Goal: Transaction & Acquisition: Purchase product/service

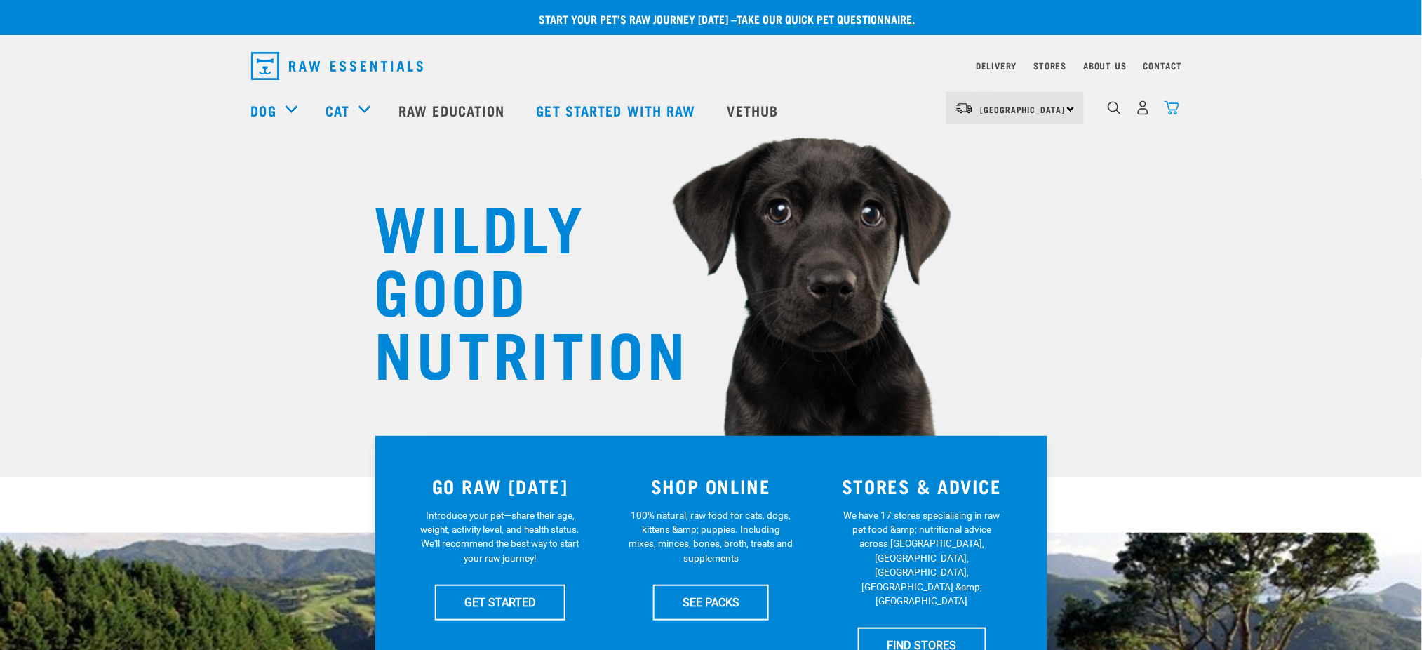
click at [1173, 112] on img "dropdown navigation" at bounding box center [1172, 107] width 15 height 15
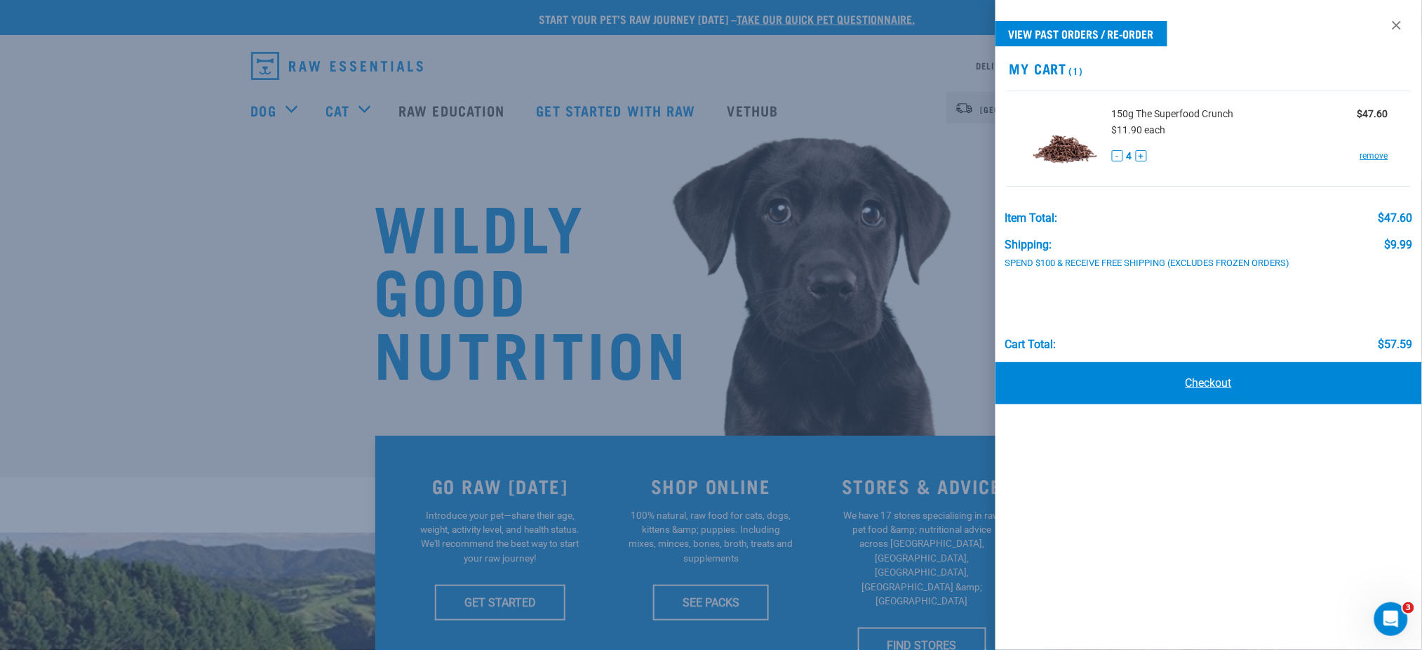
click at [1198, 388] on link "Checkout" at bounding box center [1209, 383] width 427 height 42
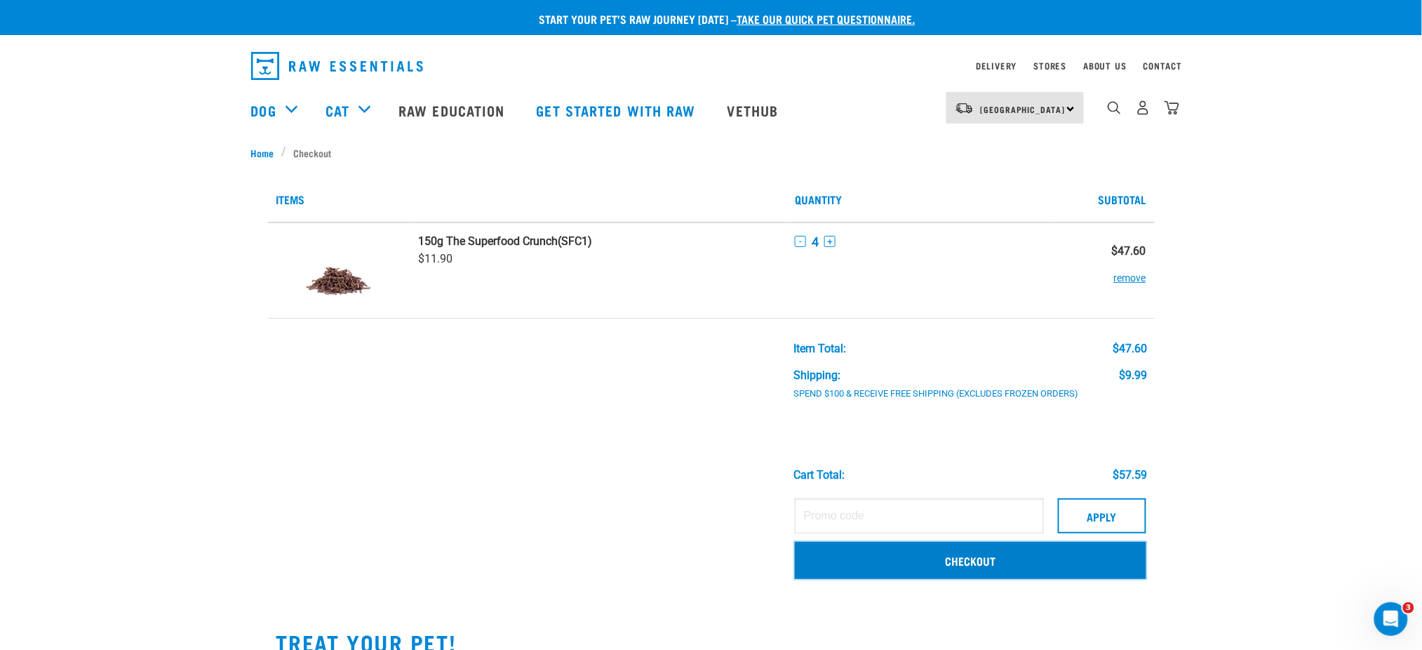
click at [968, 563] on link "Checkout" at bounding box center [971, 560] width 352 height 36
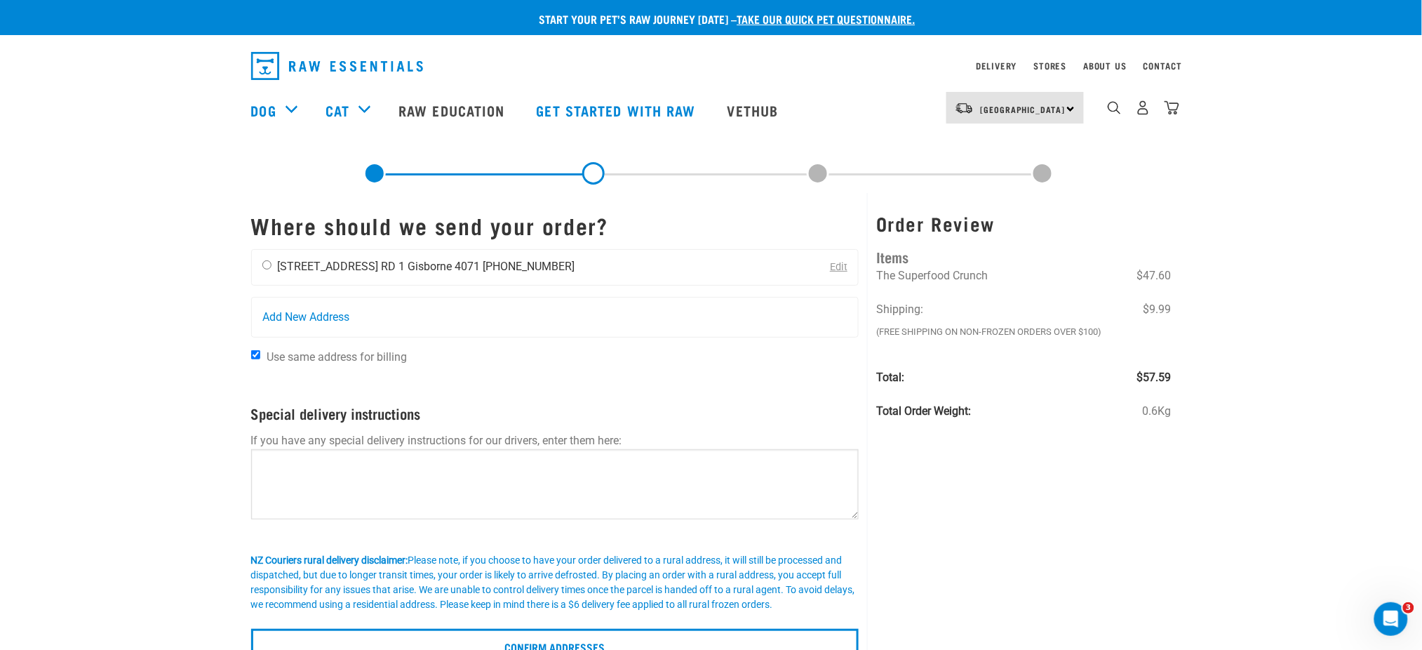
click at [314, 271] on li "233 Bushmere Road" at bounding box center [328, 266] width 101 height 13
click at [264, 266] on input "radio" at bounding box center [266, 264] width 9 height 9
radio input "true"
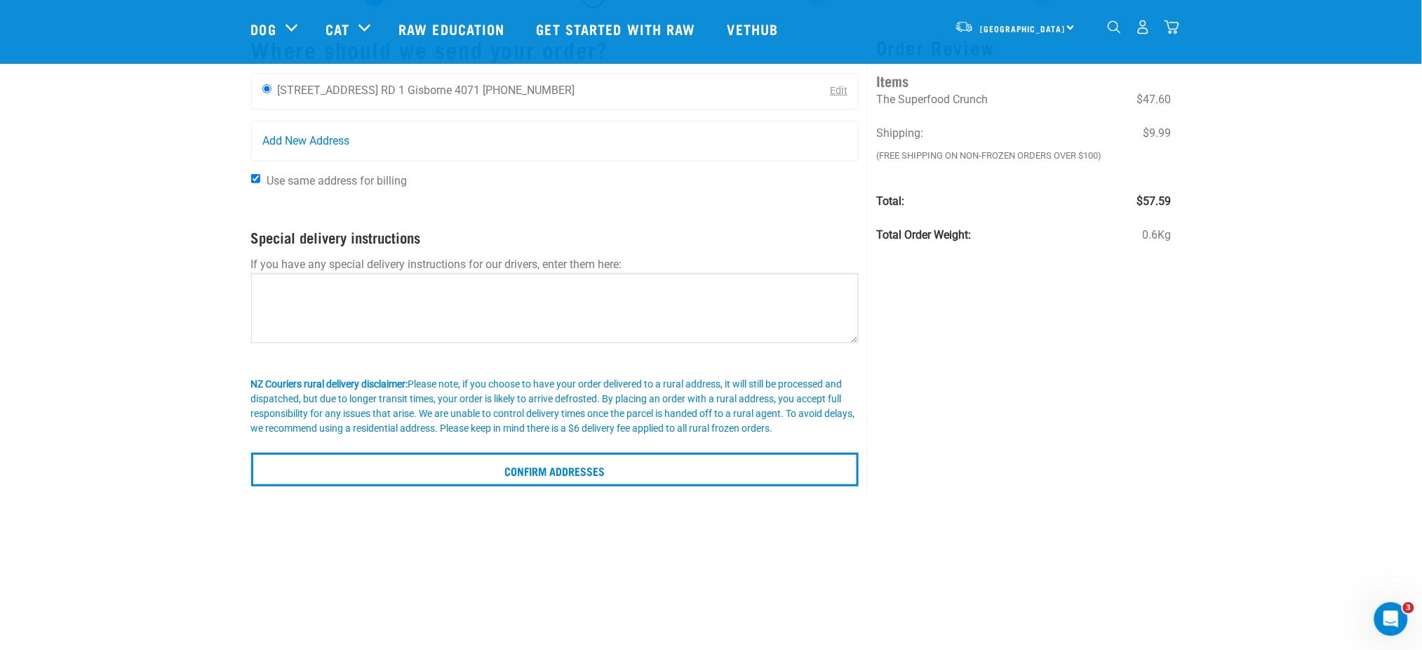
scroll to position [187, 0]
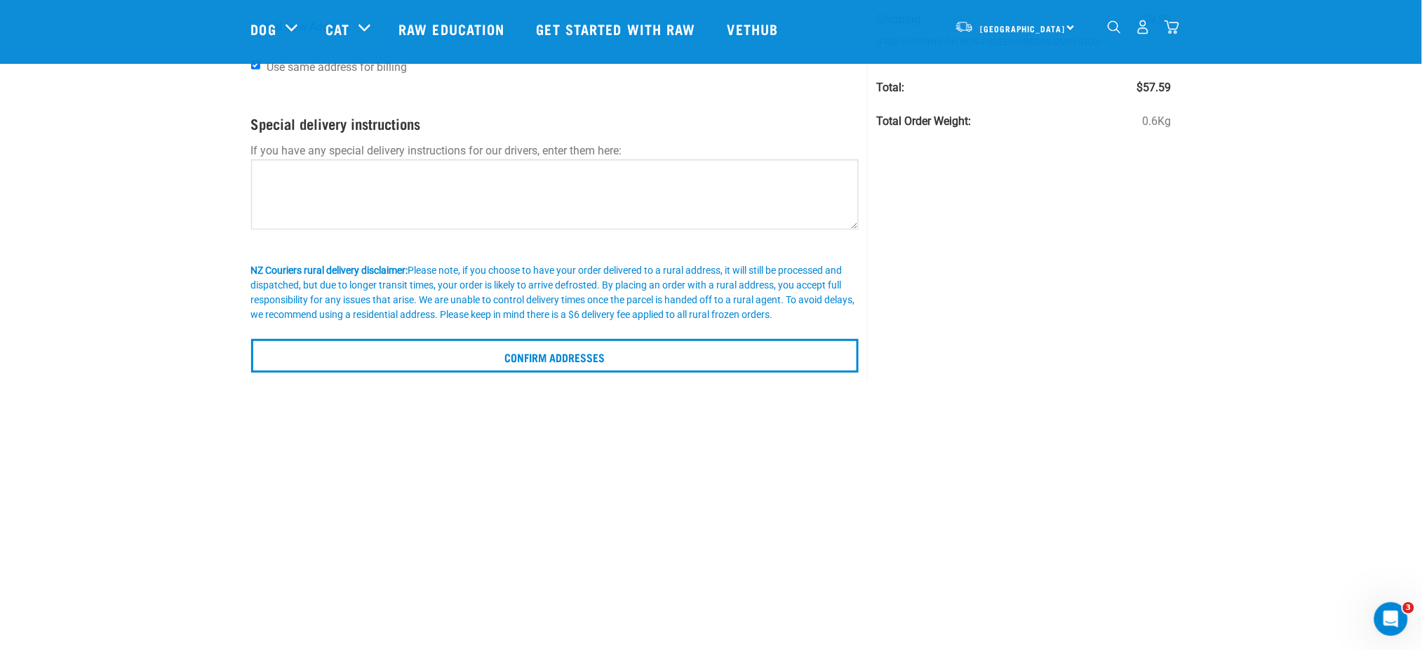
click at [488, 329] on p at bounding box center [555, 330] width 608 height 17
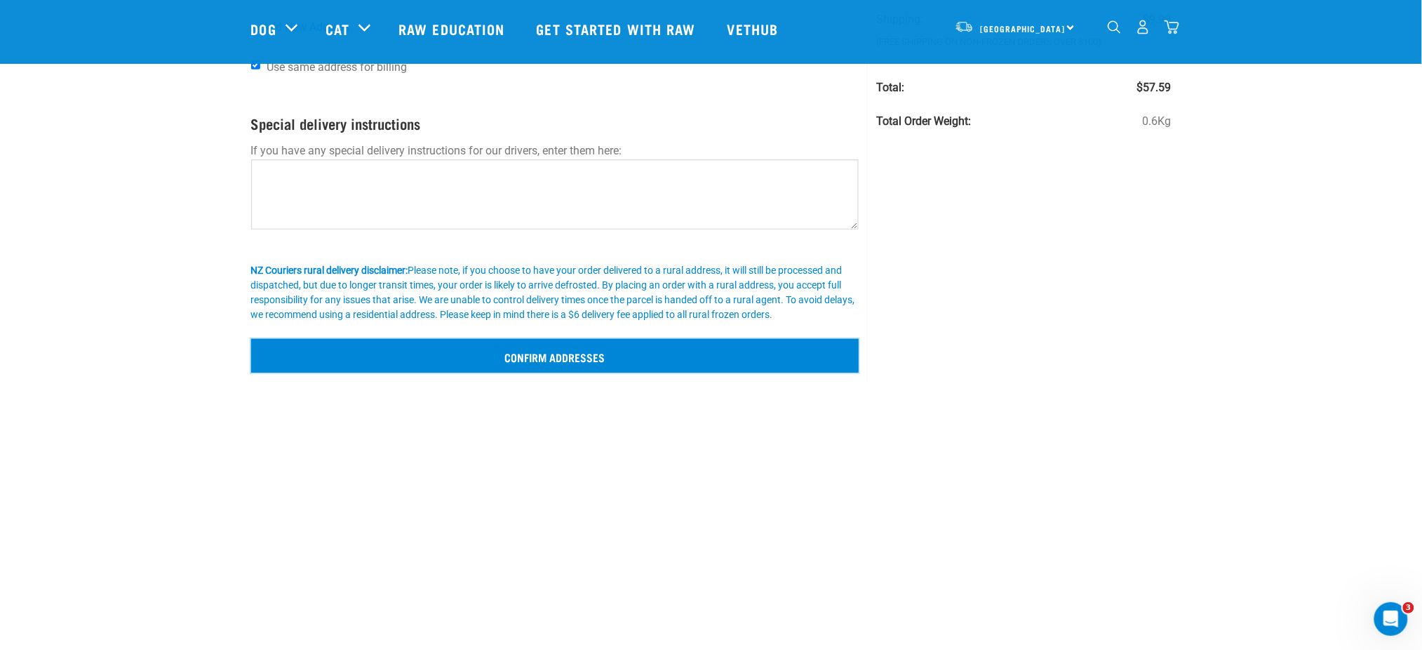
click at [486, 353] on input "Confirm addresses" at bounding box center [555, 356] width 608 height 34
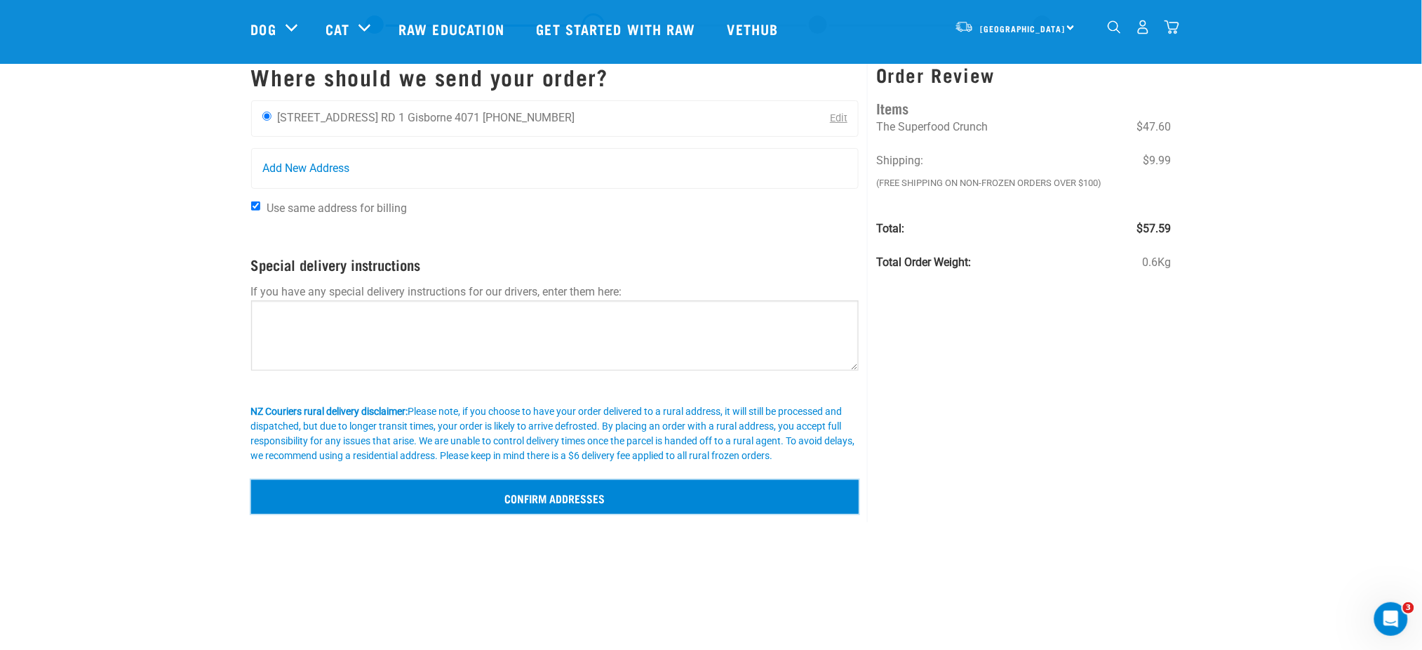
scroll to position [0, 0]
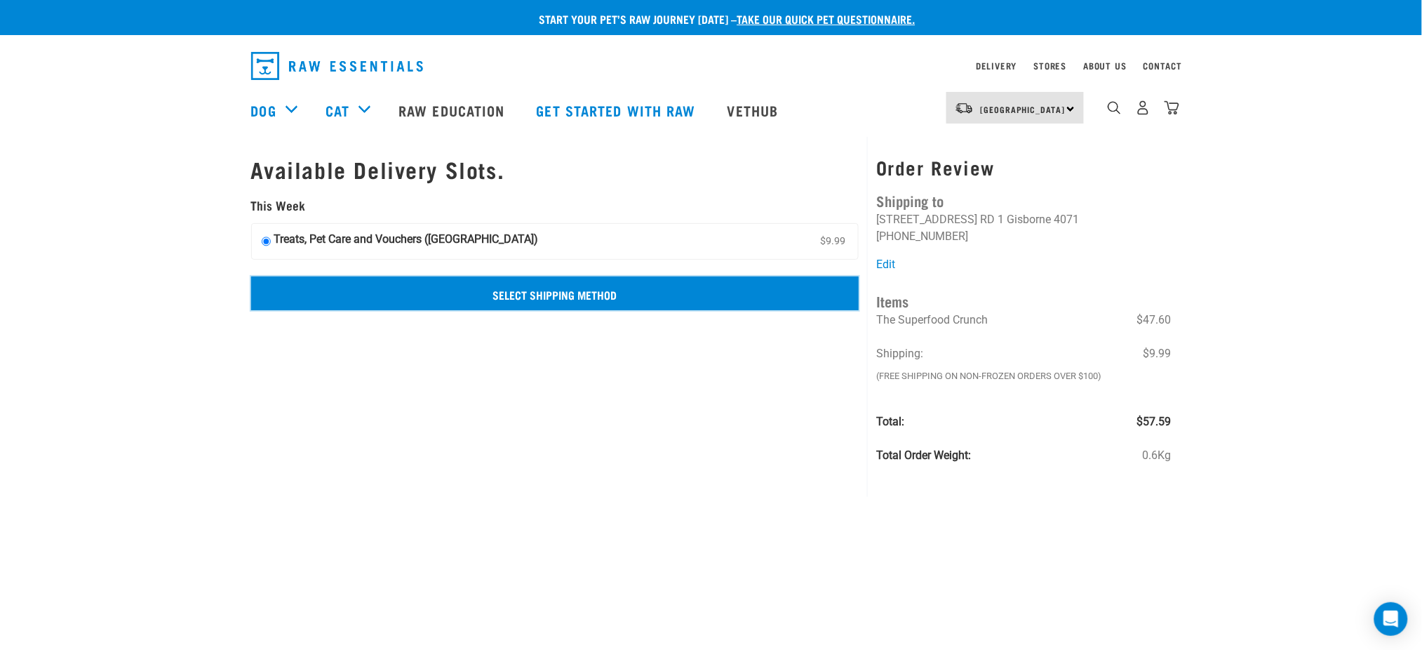
click at [443, 295] on input "Select Shipping Method" at bounding box center [555, 293] width 608 height 34
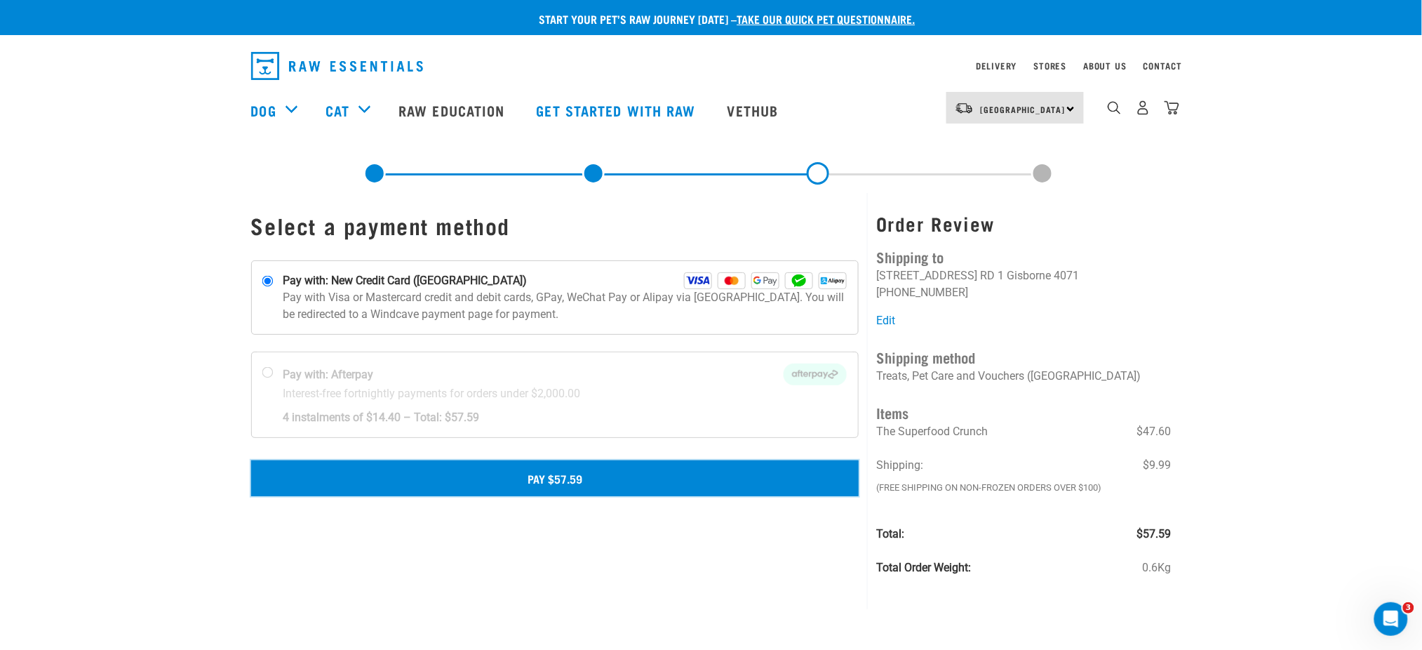
click at [523, 472] on button "Pay $57.59" at bounding box center [555, 477] width 608 height 35
